Goal: Find specific page/section: Locate a particular part of the current website

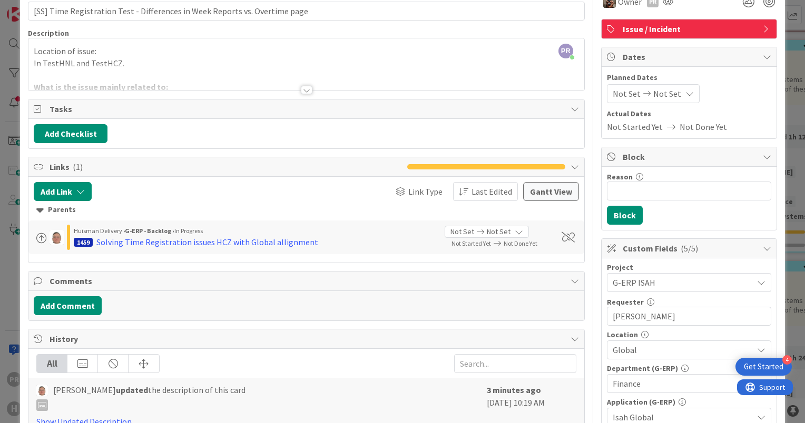
scroll to position [53, 0]
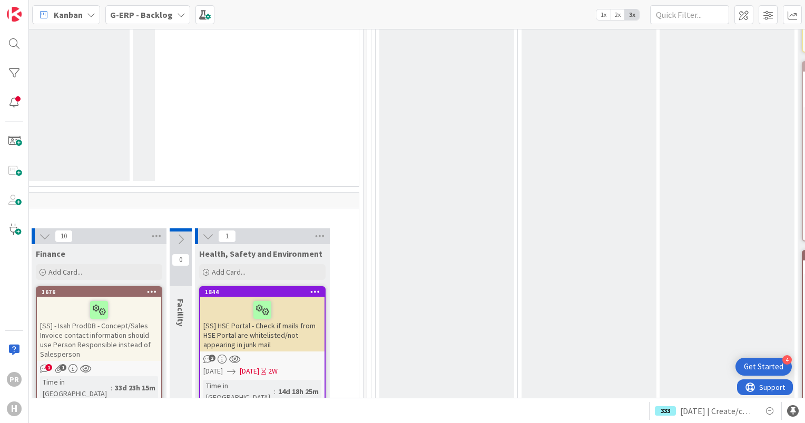
click at [105, 11] on div "G-ERP - Backlog" at bounding box center [147, 14] width 85 height 19
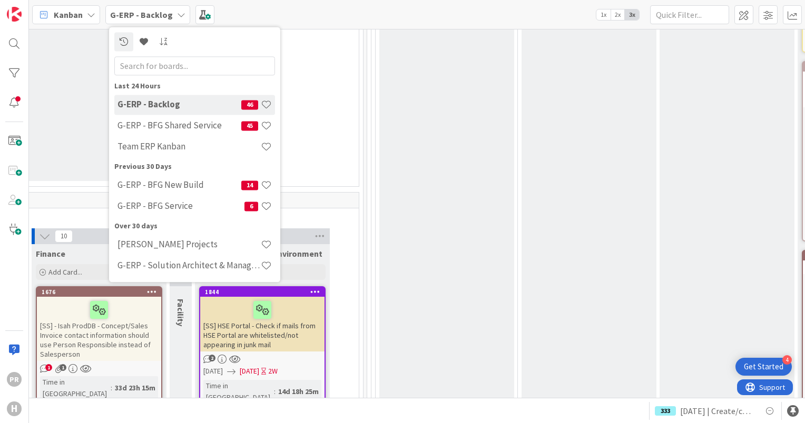
click at [115, 17] on b "G-ERP - Backlog" at bounding box center [141, 14] width 63 height 11
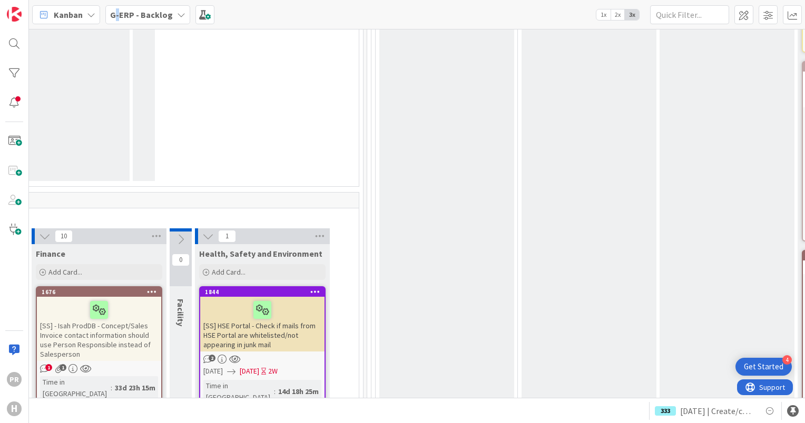
click at [115, 17] on b "G-ERP - Backlog" at bounding box center [141, 14] width 63 height 11
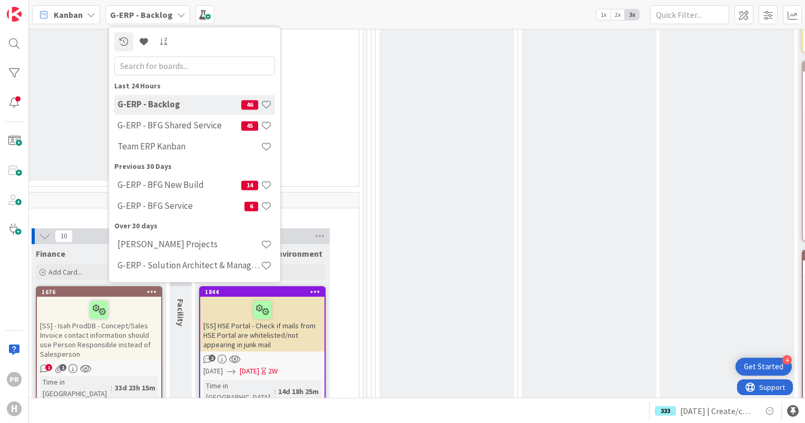
click at [177, 122] on h4 "G-ERP - BFG Shared Service" at bounding box center [179, 126] width 124 height 11
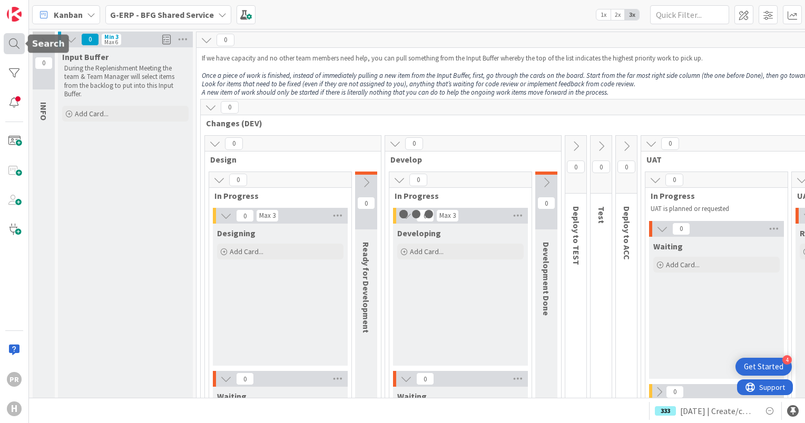
click at [16, 44] on div at bounding box center [14, 43] width 21 height 21
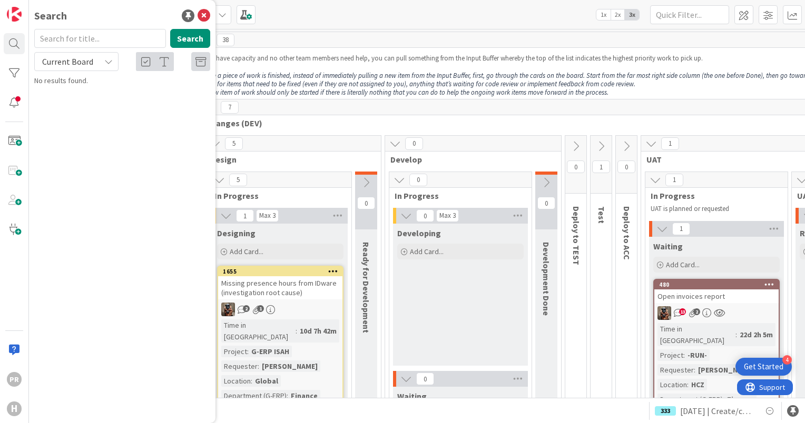
click at [76, 66] on span "Current Board" at bounding box center [67, 61] width 51 height 11
click at [88, 100] on span "All Boards" at bounding box center [95, 105] width 110 height 16
click at [74, 40] on input "text" at bounding box center [100, 38] width 132 height 19
type input "vat"
click at [186, 40] on button "Search" at bounding box center [190, 38] width 40 height 19
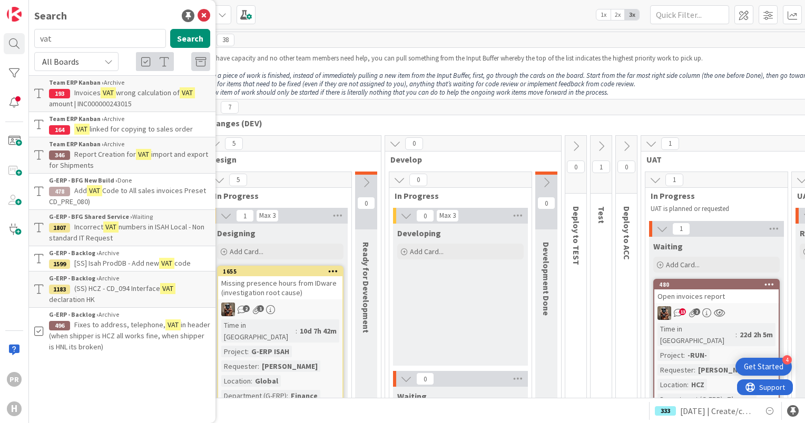
click at [125, 228] on span "numbers in ISAH Local - Non standard IT Request" at bounding box center [126, 232] width 155 height 21
